Goal: Task Accomplishment & Management: Manage account settings

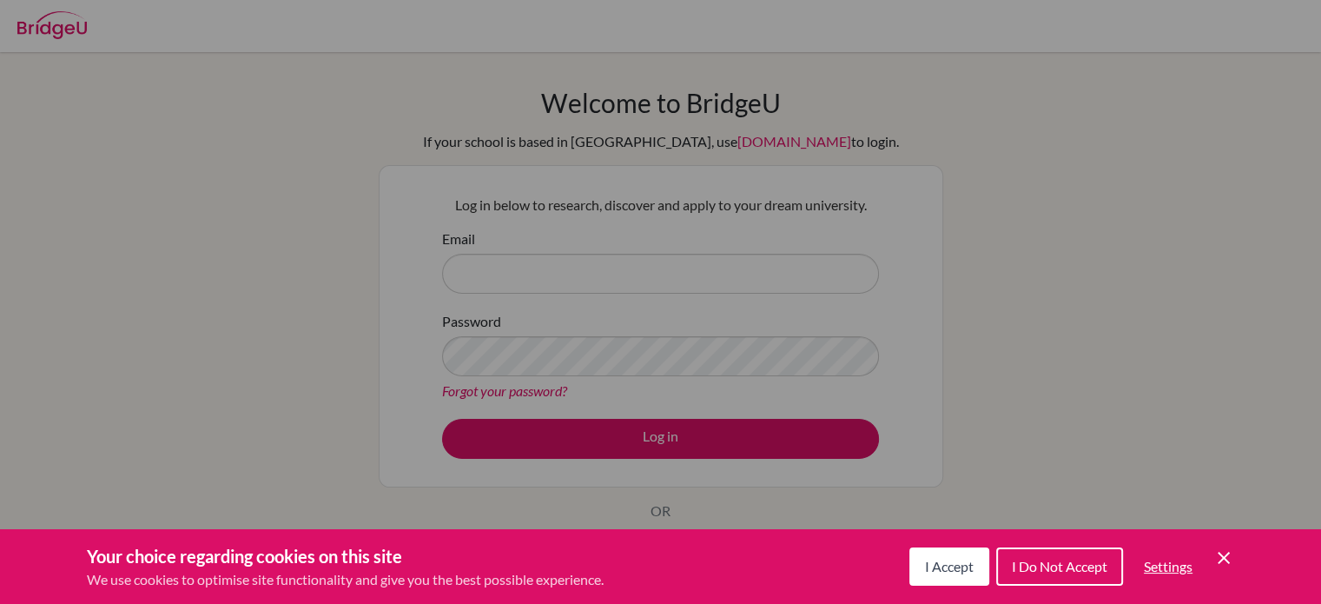
click at [959, 576] on button "I Accept" at bounding box center [949, 566] width 80 height 38
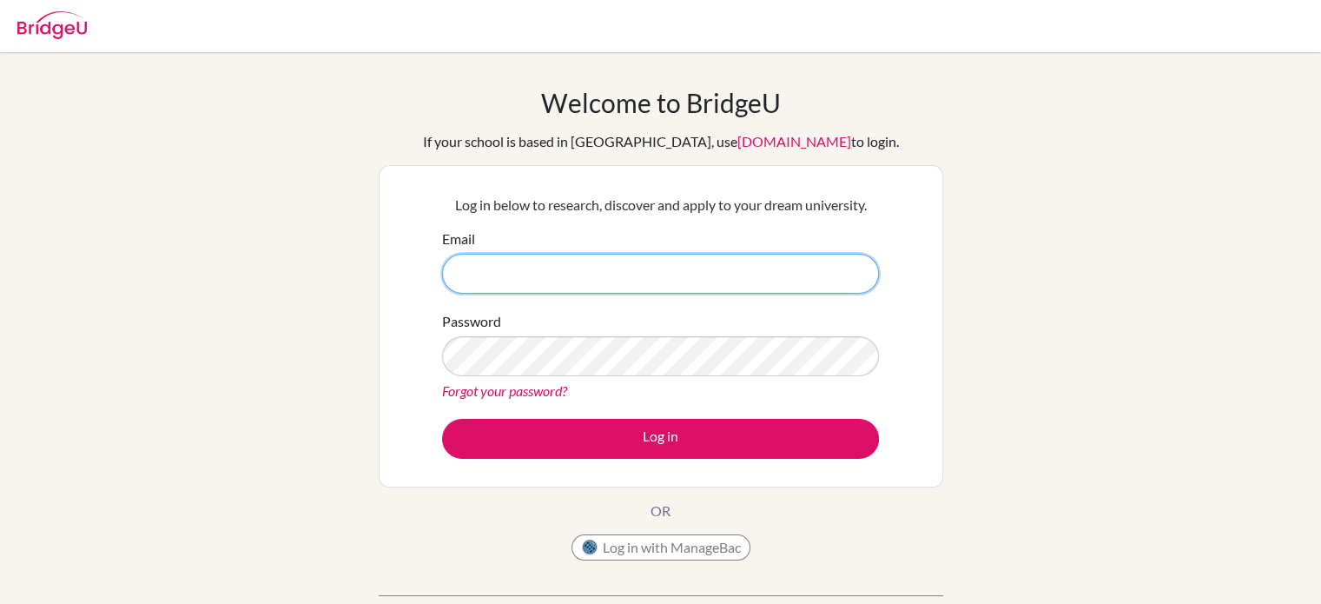
click at [801, 275] on input "Email" at bounding box center [660, 274] width 437 height 40
paste input "[EMAIL_ADDRESS][DOMAIN_NAME]"
type input "[EMAIL_ADDRESS][DOMAIN_NAME]"
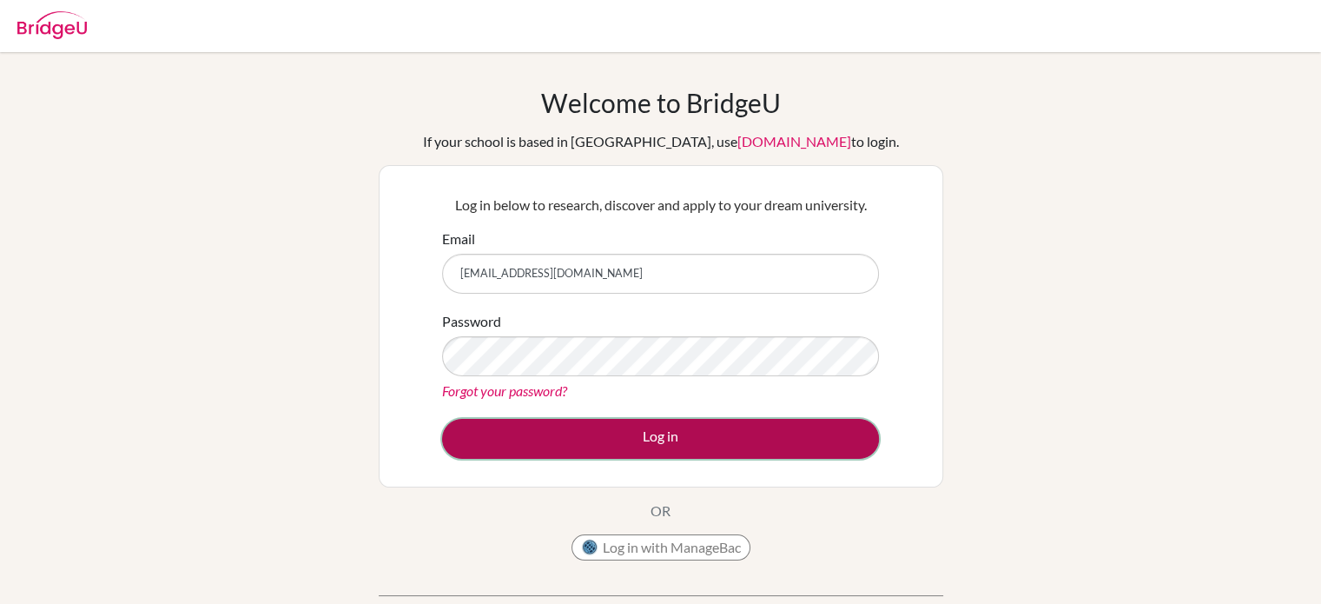
click at [707, 432] on button "Log in" at bounding box center [660, 439] width 437 height 40
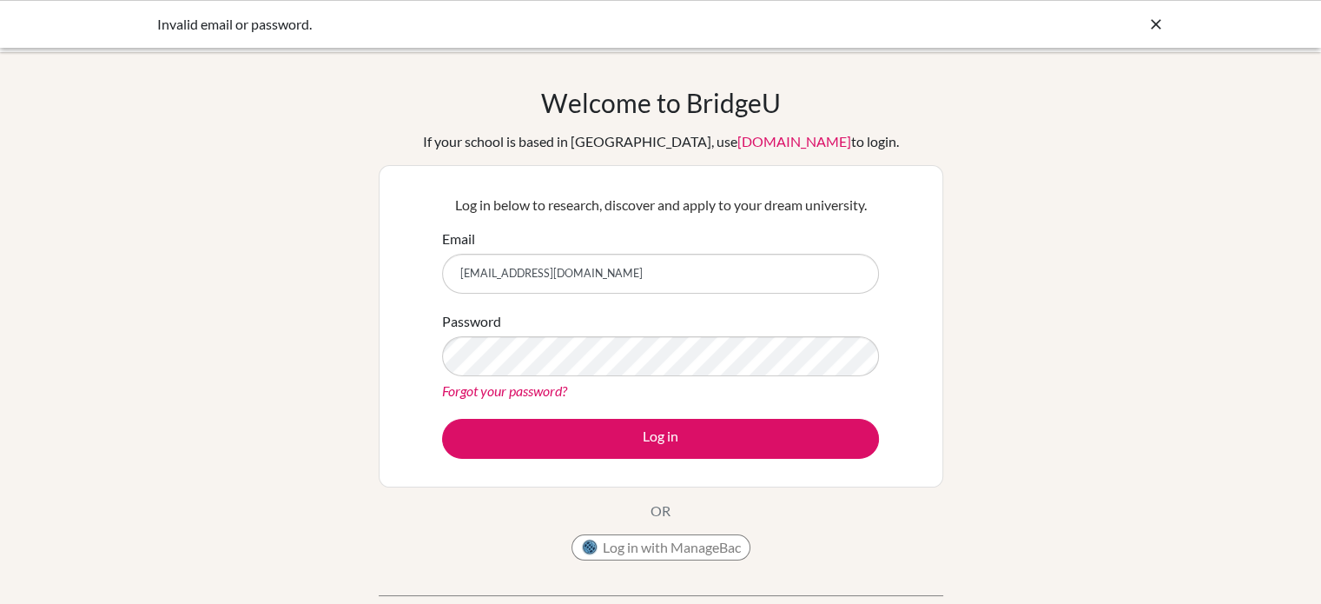
click at [660, 275] on input "[EMAIL_ADDRESS][DOMAIN_NAME]" at bounding box center [660, 274] width 437 height 40
type input "[EMAIL_ADDRESS][DOMAIN_NAME]"
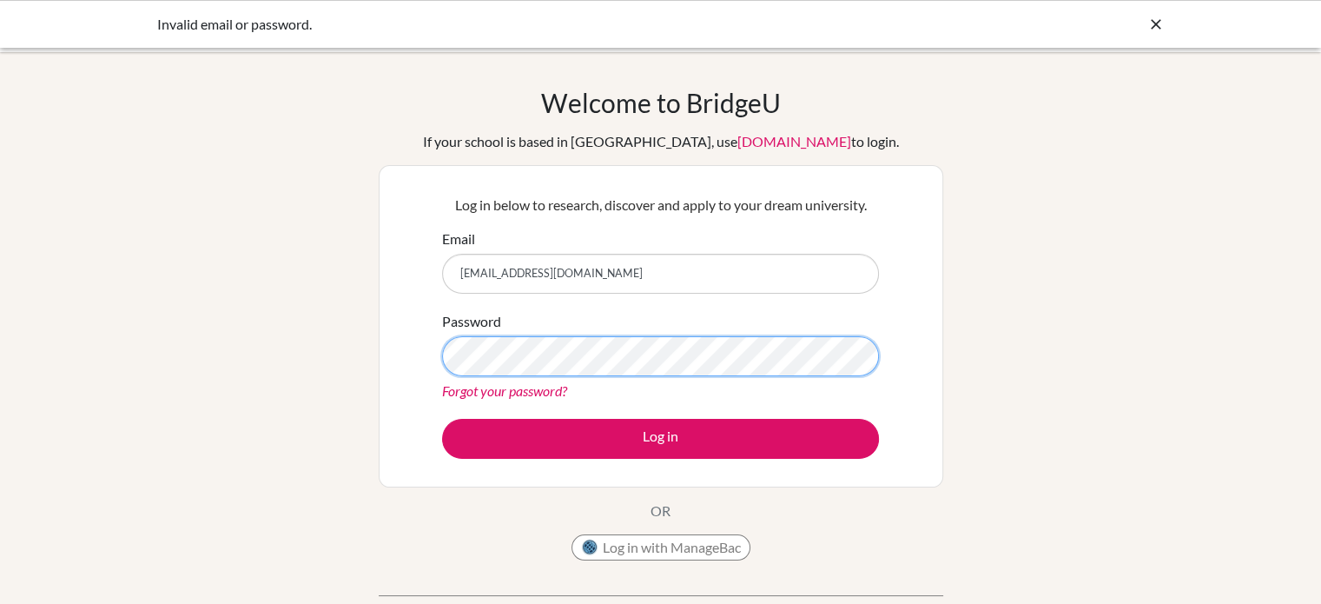
click at [442, 419] on button "Log in" at bounding box center [660, 439] width 437 height 40
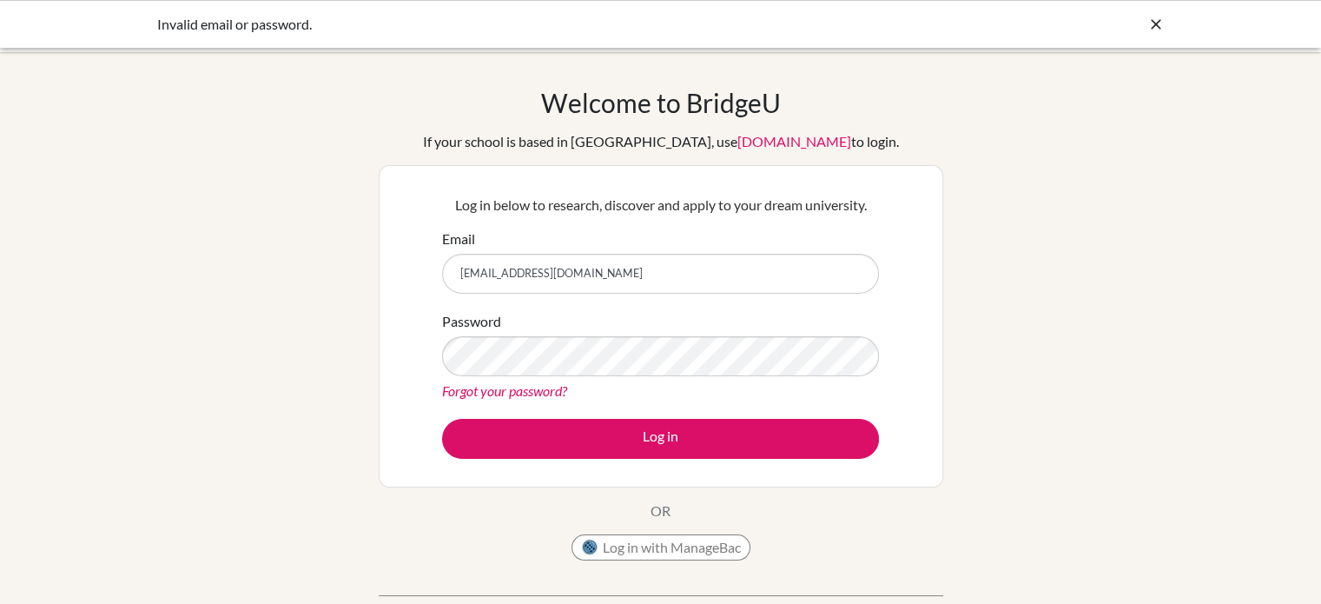
click at [461, 269] on input "[EMAIL_ADDRESS][DOMAIN_NAME]" at bounding box center [660, 274] width 437 height 40
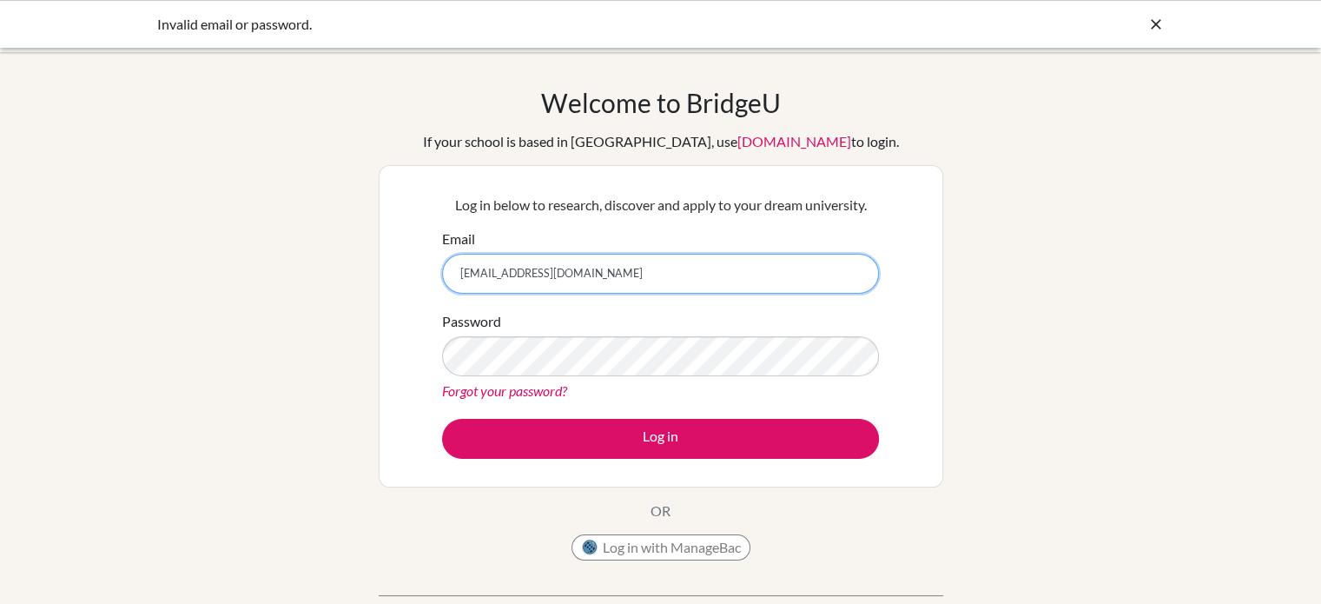
click at [765, 265] on input "[EMAIL_ADDRESS][DOMAIN_NAME]" at bounding box center [660, 274] width 437 height 40
type input "[EMAIL_ADDRESS][DOMAIN_NAME]"
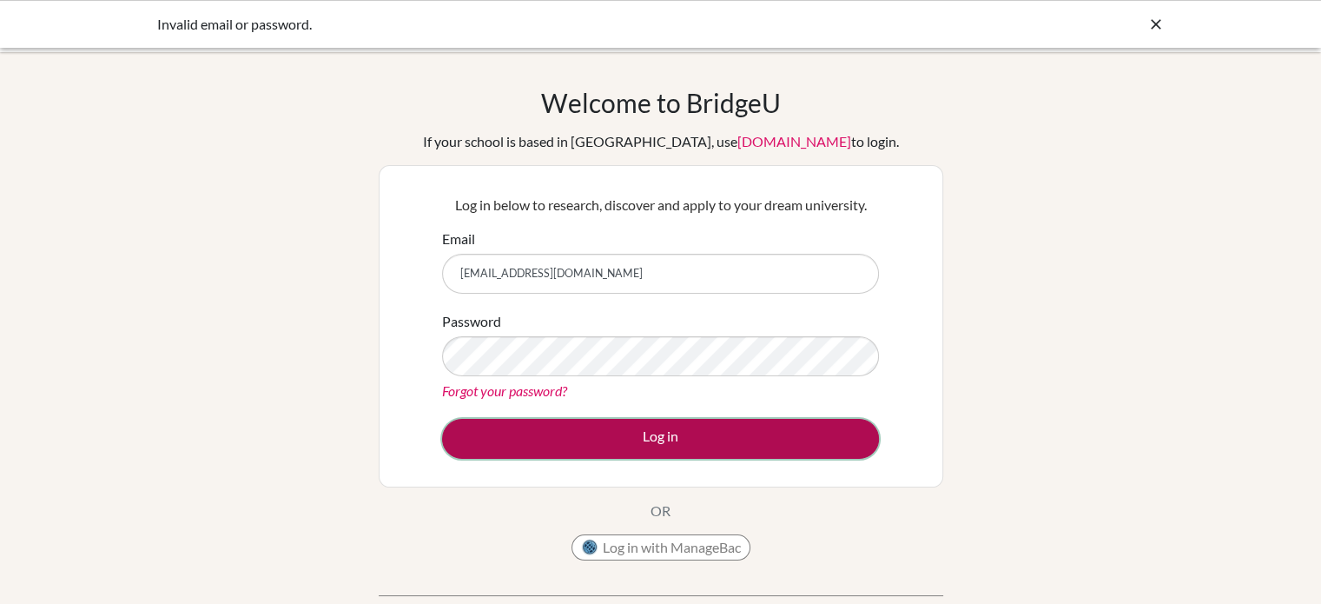
click at [702, 430] on button "Log in" at bounding box center [660, 439] width 437 height 40
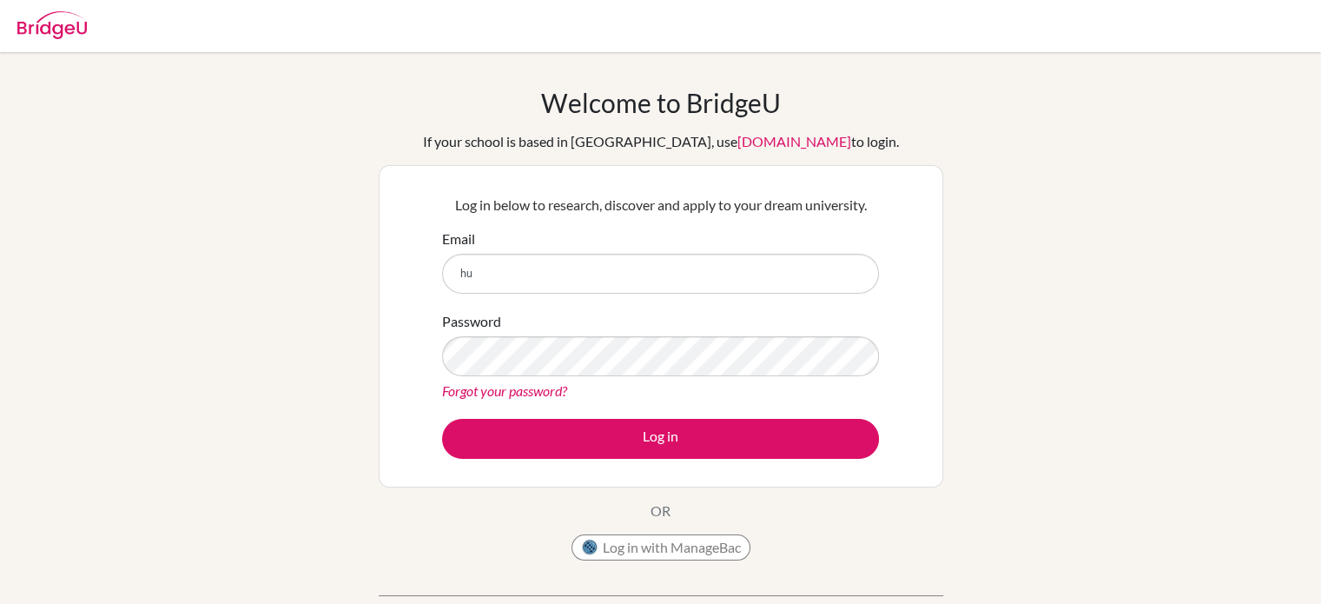
type input "h"
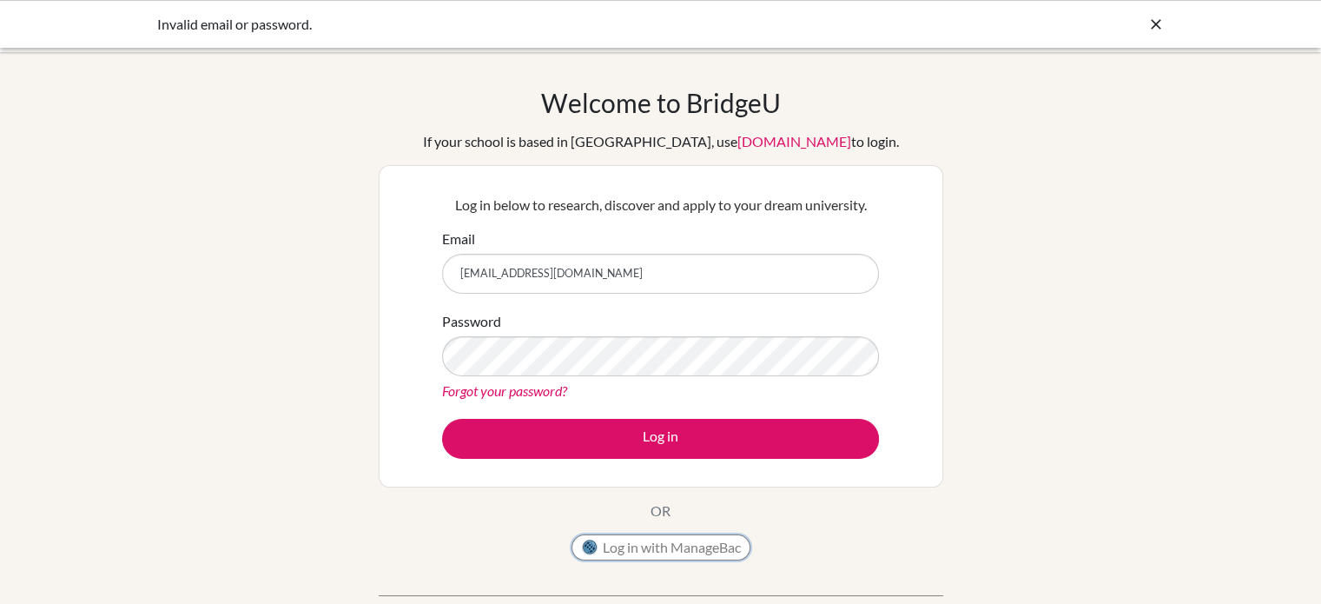
click at [660, 547] on button "Log in with ManageBac" at bounding box center [660, 547] width 179 height 26
